Goal: Transaction & Acquisition: Purchase product/service

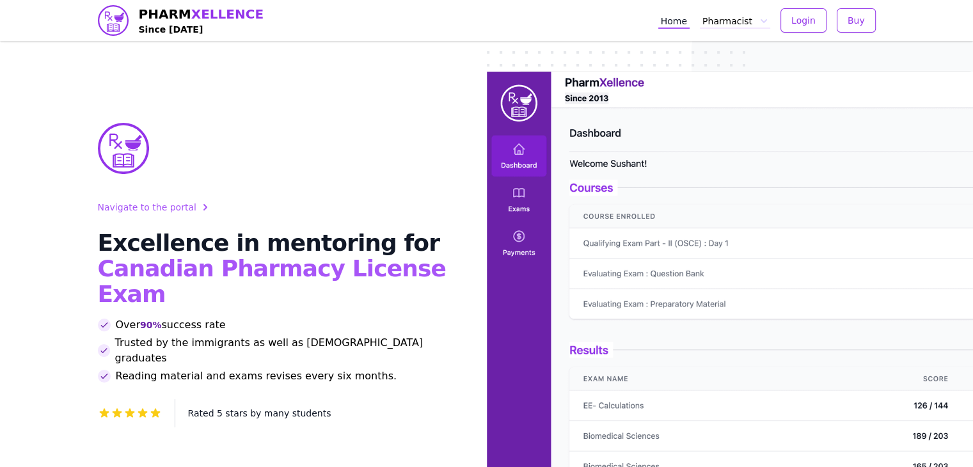
click at [729, 26] on button "Pharmacist" at bounding box center [735, 20] width 70 height 17
click at [721, 49] on link "EE" at bounding box center [771, 47] width 138 height 23
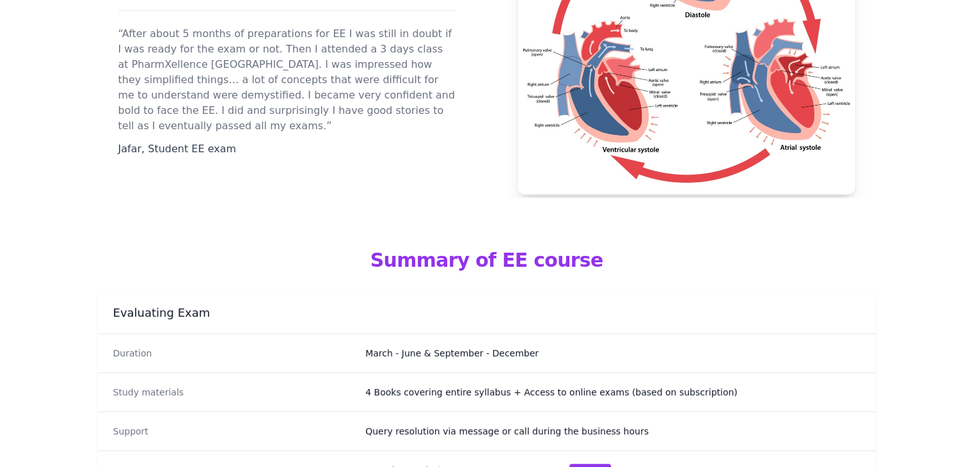
scroll to position [659, 0]
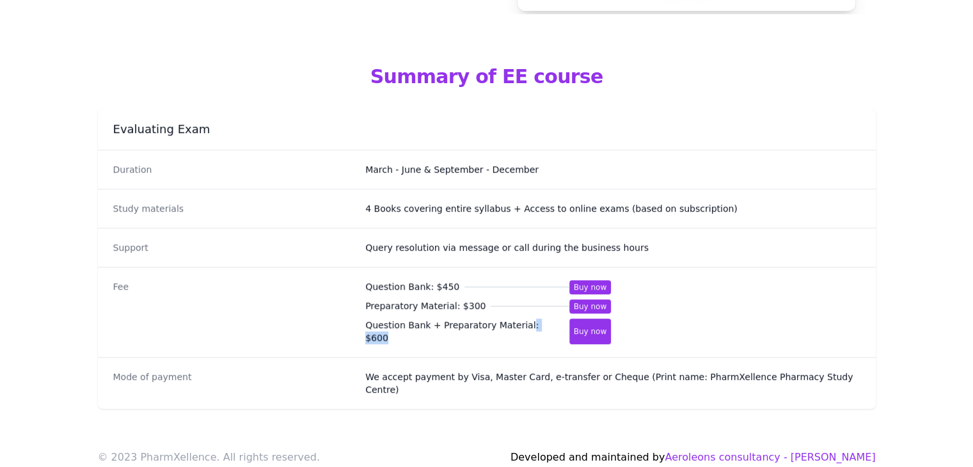
drag, startPoint x: 540, startPoint y: 320, endPoint x: 514, endPoint y: 320, distance: 25.6
click at [514, 320] on span "Question Bank + Preparatory Material : $ 600" at bounding box center [466, 331] width 203 height 26
click at [512, 324] on span "Question Bank + Preparatory Material : $ 600" at bounding box center [466, 331] width 203 height 26
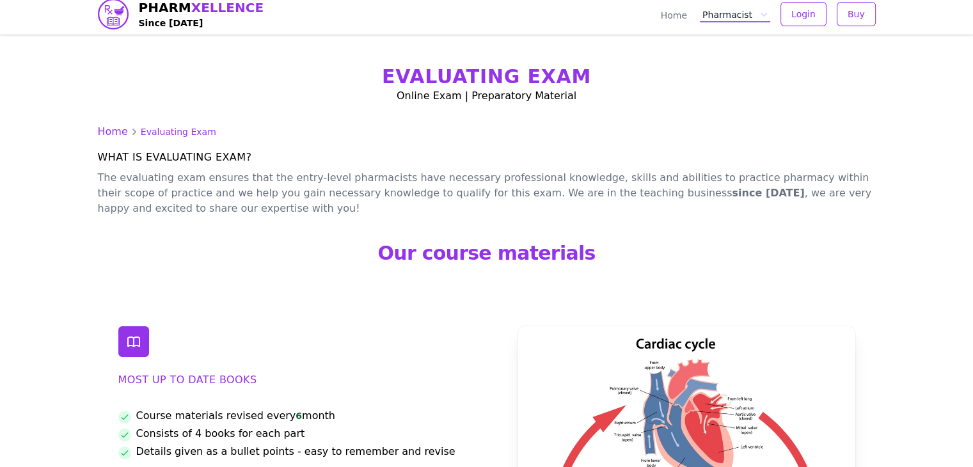
scroll to position [0, 0]
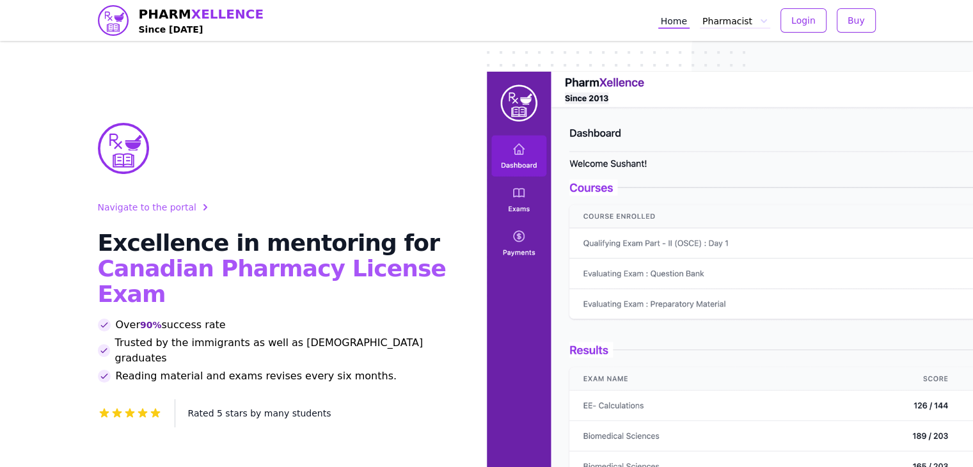
click at [752, 19] on button "Pharmacist" at bounding box center [735, 20] width 70 height 17
click at [689, 24] on link "Home" at bounding box center [673, 20] width 31 height 17
click at [528, 146] on img at bounding box center [730, 290] width 487 height 437
click at [518, 144] on img at bounding box center [730, 290] width 487 height 437
click at [512, 93] on img at bounding box center [730, 290] width 487 height 437
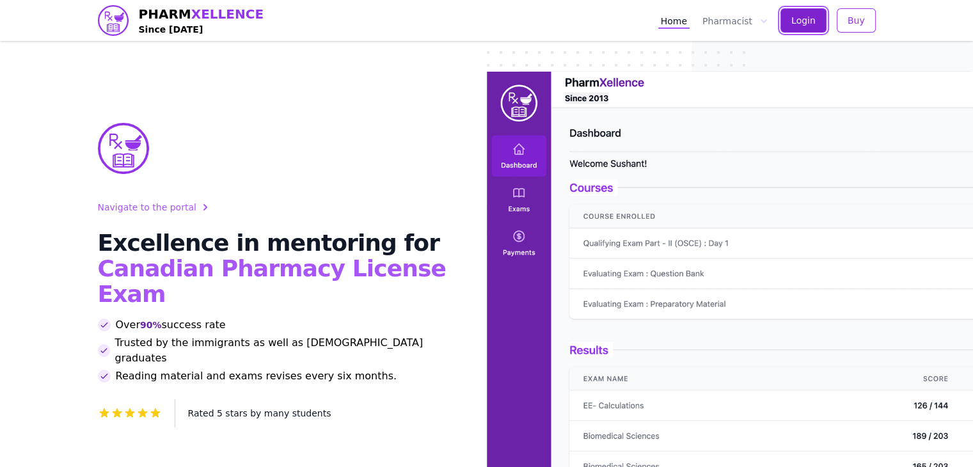
click at [803, 20] on span "Login" at bounding box center [803, 20] width 24 height 13
click at [173, 10] on span "PHARM XELLENCE" at bounding box center [201, 14] width 125 height 18
click at [109, 17] on img at bounding box center [113, 20] width 31 height 31
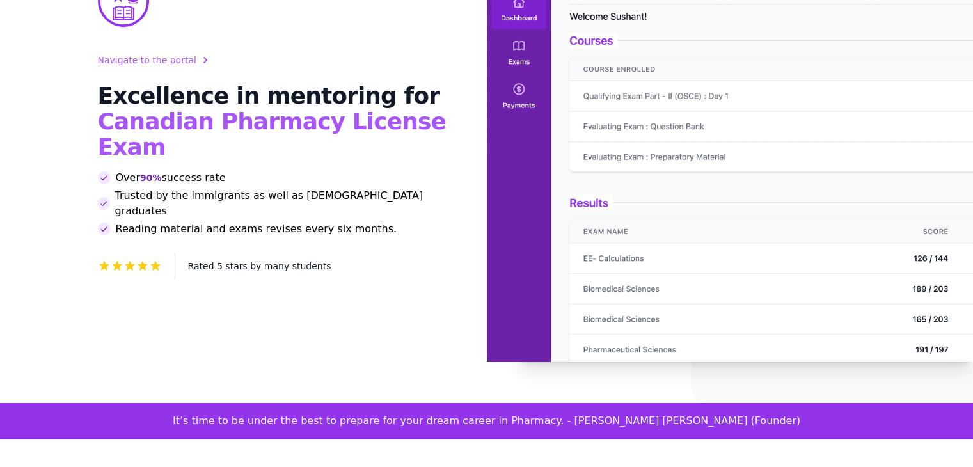
scroll to position [256, 0]
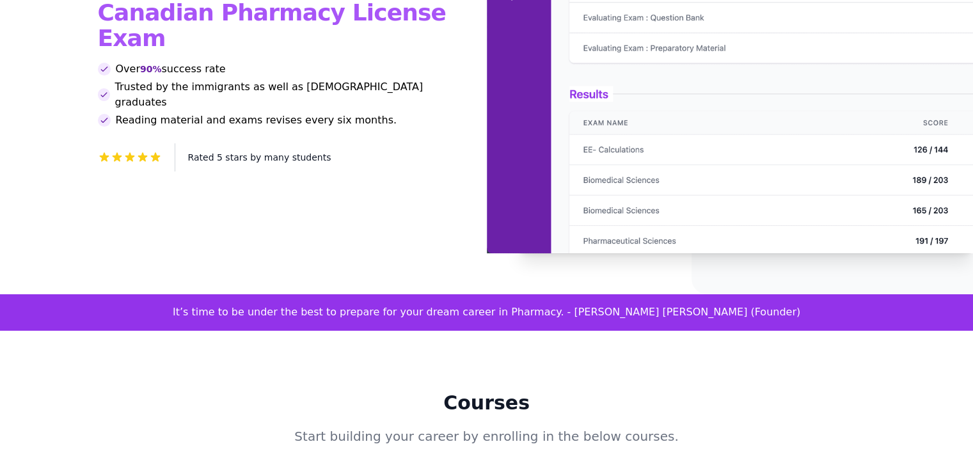
click at [545, 294] on div "It’s time to be under the best to prepare for your dream career in Pharmacy. - …" at bounding box center [486, 312] width 973 height 36
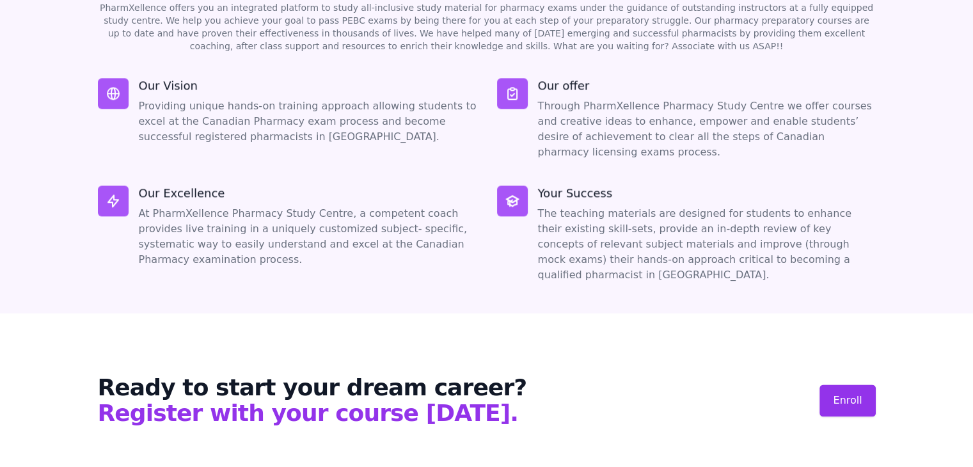
scroll to position [1340, 0]
